Goal: Transaction & Acquisition: Book appointment/travel/reservation

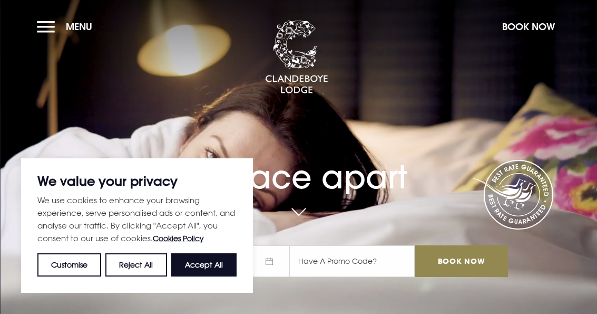
click at [212, 262] on button "Accept All" at bounding box center [203, 264] width 65 height 23
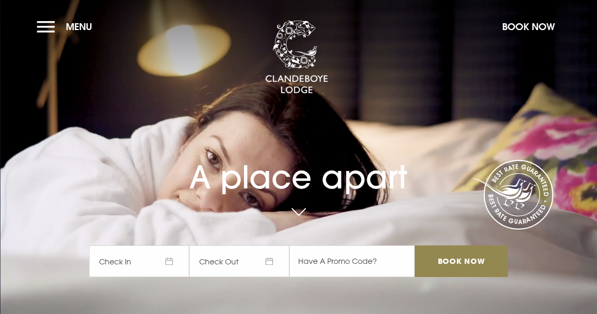
checkbox input "true"
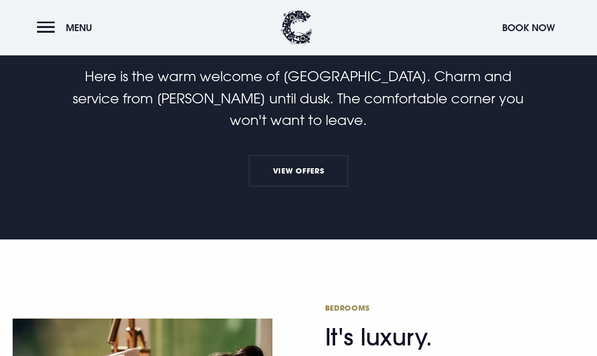
scroll to position [343, 0]
click at [302, 155] on link "View Offers" at bounding box center [298, 171] width 99 height 32
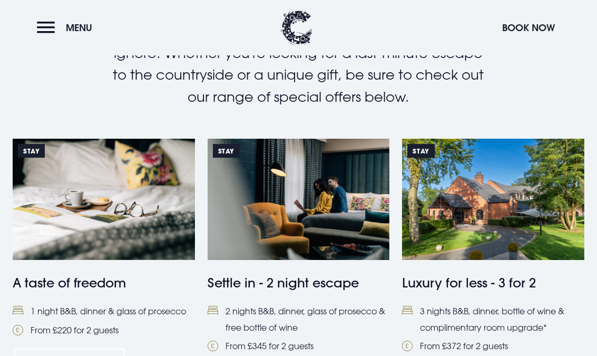
scroll to position [377, 0]
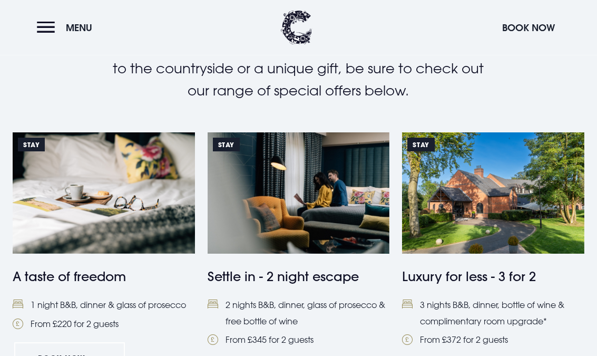
click at [111, 195] on img at bounding box center [104, 193] width 182 height 121
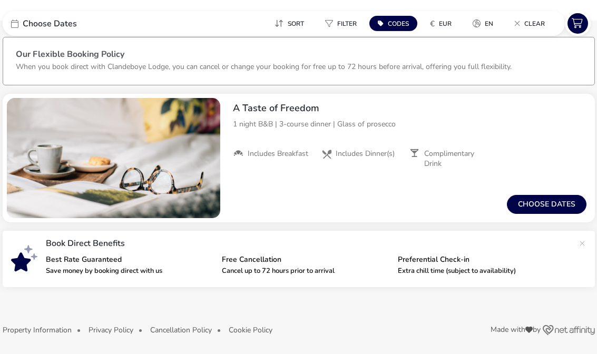
scroll to position [48, 0]
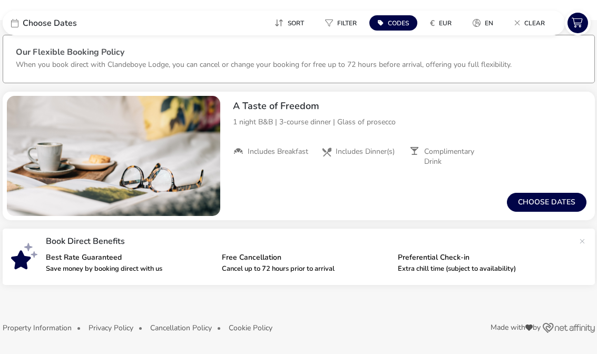
click at [552, 207] on button "Choose dates" at bounding box center [547, 202] width 80 height 19
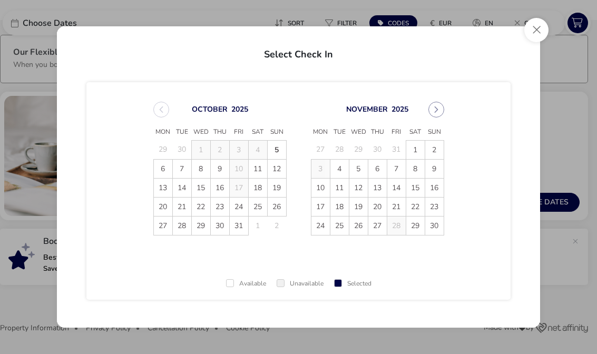
click at [221, 174] on span "9" at bounding box center [220, 169] width 18 height 18
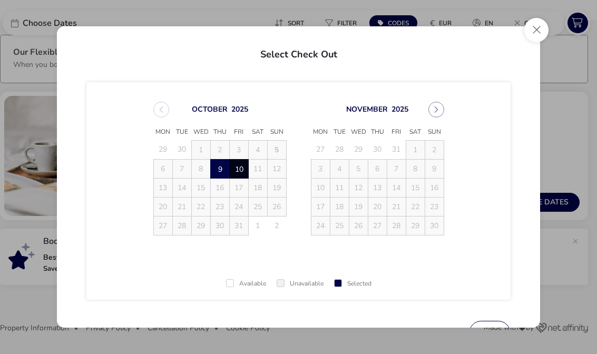
click at [242, 170] on span "10" at bounding box center [239, 169] width 18 height 18
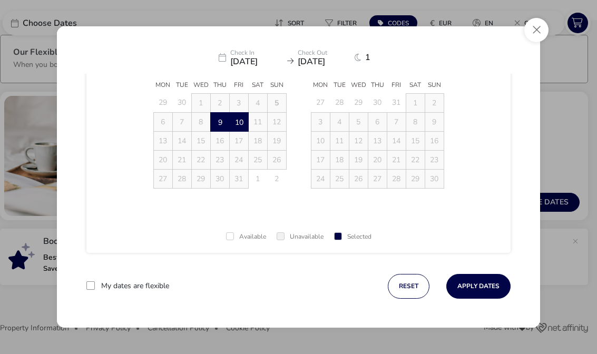
scroll to position [47, 0]
click at [484, 292] on button "Apply Dates" at bounding box center [479, 286] width 64 height 25
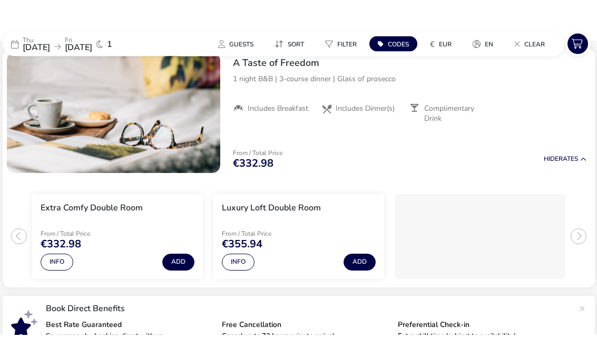
scroll to position [70, 0]
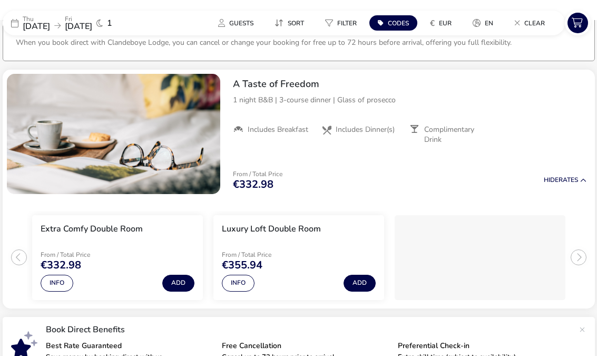
click at [180, 283] on button "Add" at bounding box center [178, 283] width 32 height 17
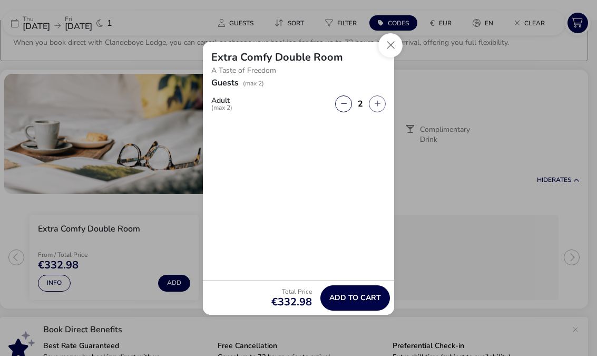
click at [355, 295] on span "Add to cart" at bounding box center [355, 298] width 52 height 8
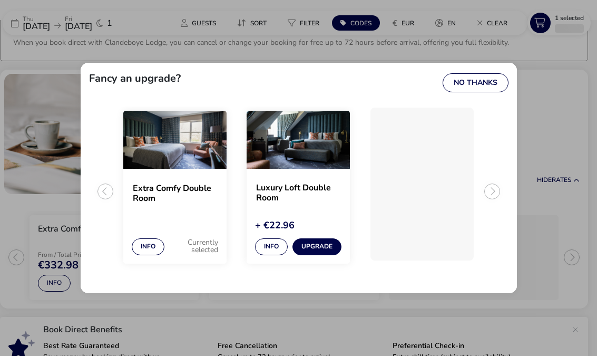
click at [486, 80] on button "No Thanks" at bounding box center [476, 82] width 66 height 19
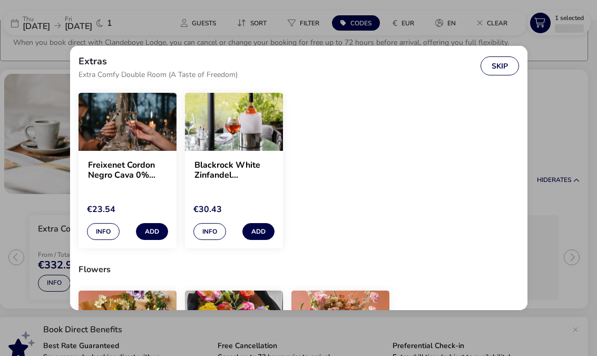
scroll to position [577, 0]
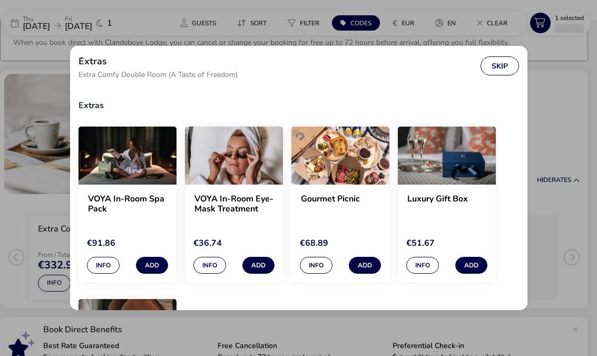
click at [501, 67] on button "Skip" at bounding box center [500, 65] width 38 height 19
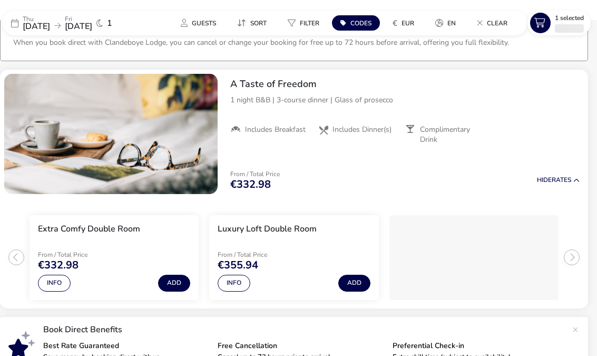
scroll to position [-1, 0]
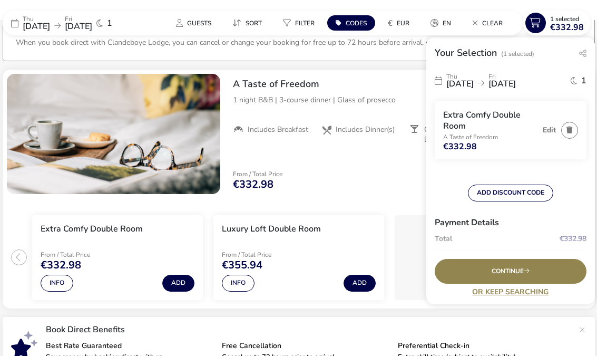
click at [506, 192] on button "ADD DISCOUNT CODE" at bounding box center [510, 193] width 85 height 17
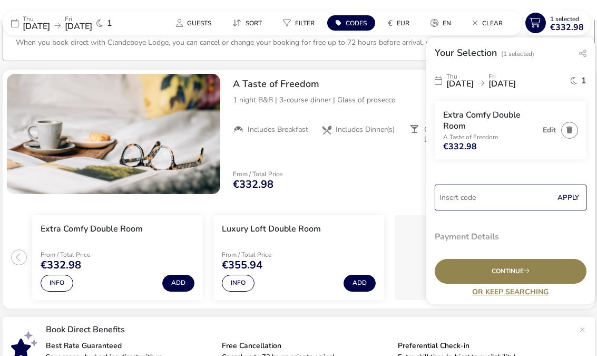
click at [457, 201] on input "Code" at bounding box center [511, 198] width 152 height 26
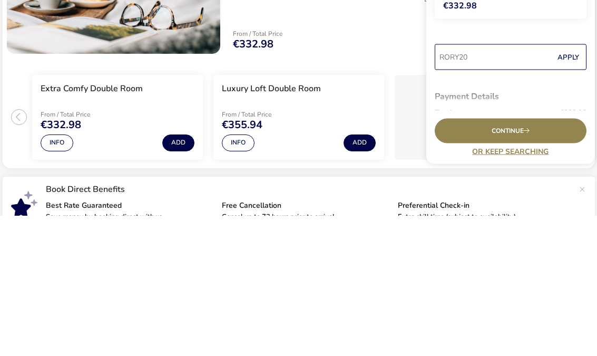
type input "RORY20"
click at [572, 187] on button "Apply" at bounding box center [568, 198] width 32 height 22
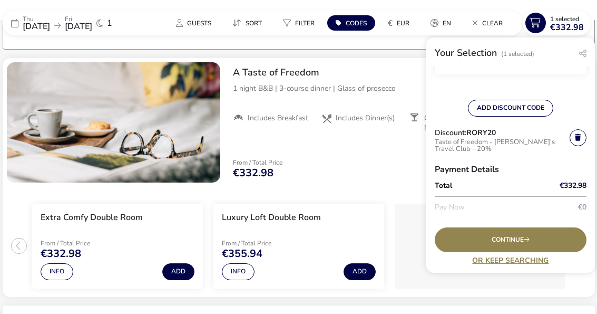
scroll to position [97, 0]
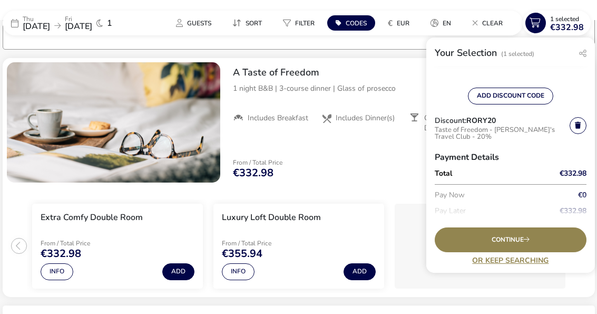
click at [515, 238] on span "Continue" at bounding box center [511, 239] width 38 height 7
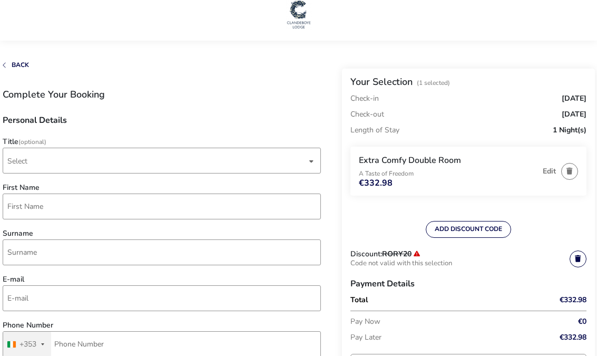
scroll to position [10, 0]
click at [20, 64] on span "Back" at bounding box center [20, 65] width 17 height 8
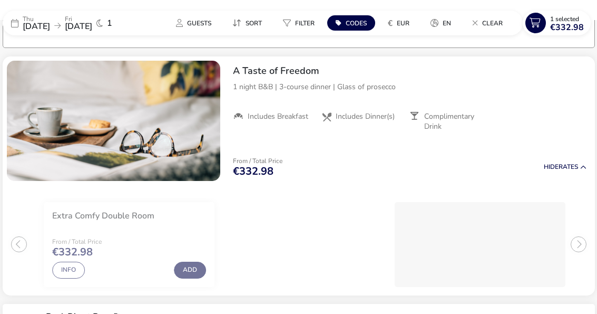
scroll to position [86, 0]
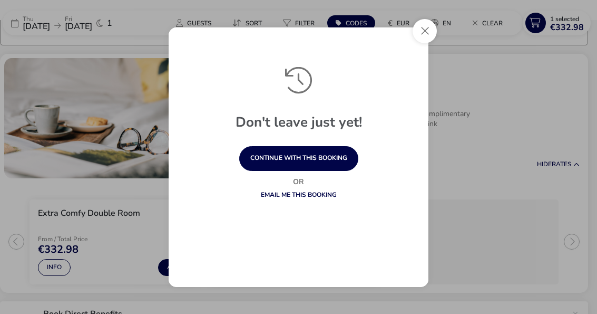
click at [424, 31] on button "Close" at bounding box center [425, 31] width 24 height 24
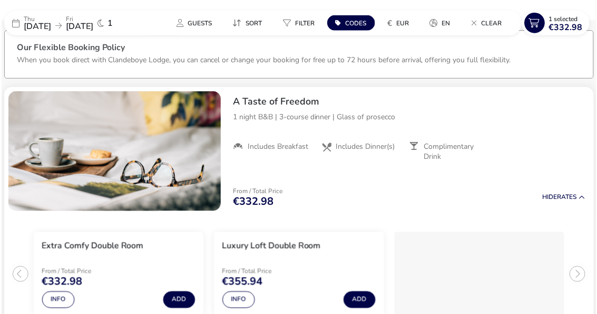
scroll to position [0, 0]
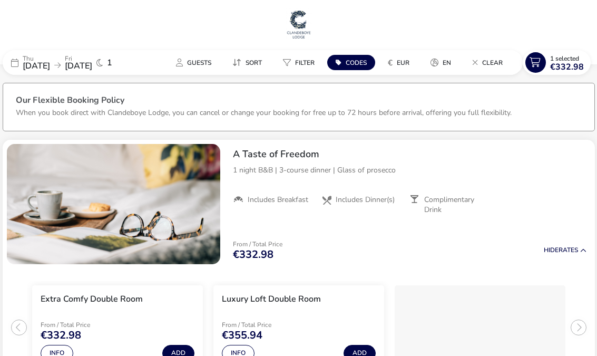
click at [157, 200] on img "1 / 1" at bounding box center [114, 204] width 214 height 120
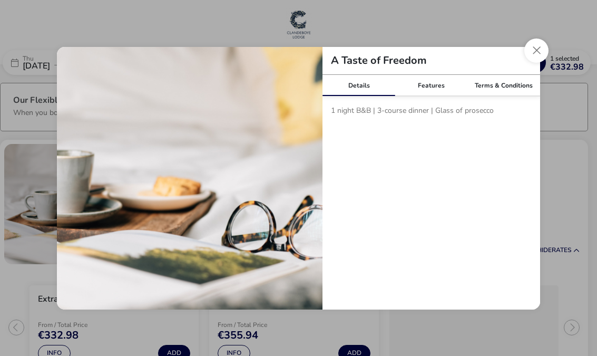
click at [538, 52] on button "Close modal" at bounding box center [537, 50] width 24 height 24
